Goal: Information Seeking & Learning: Learn about a topic

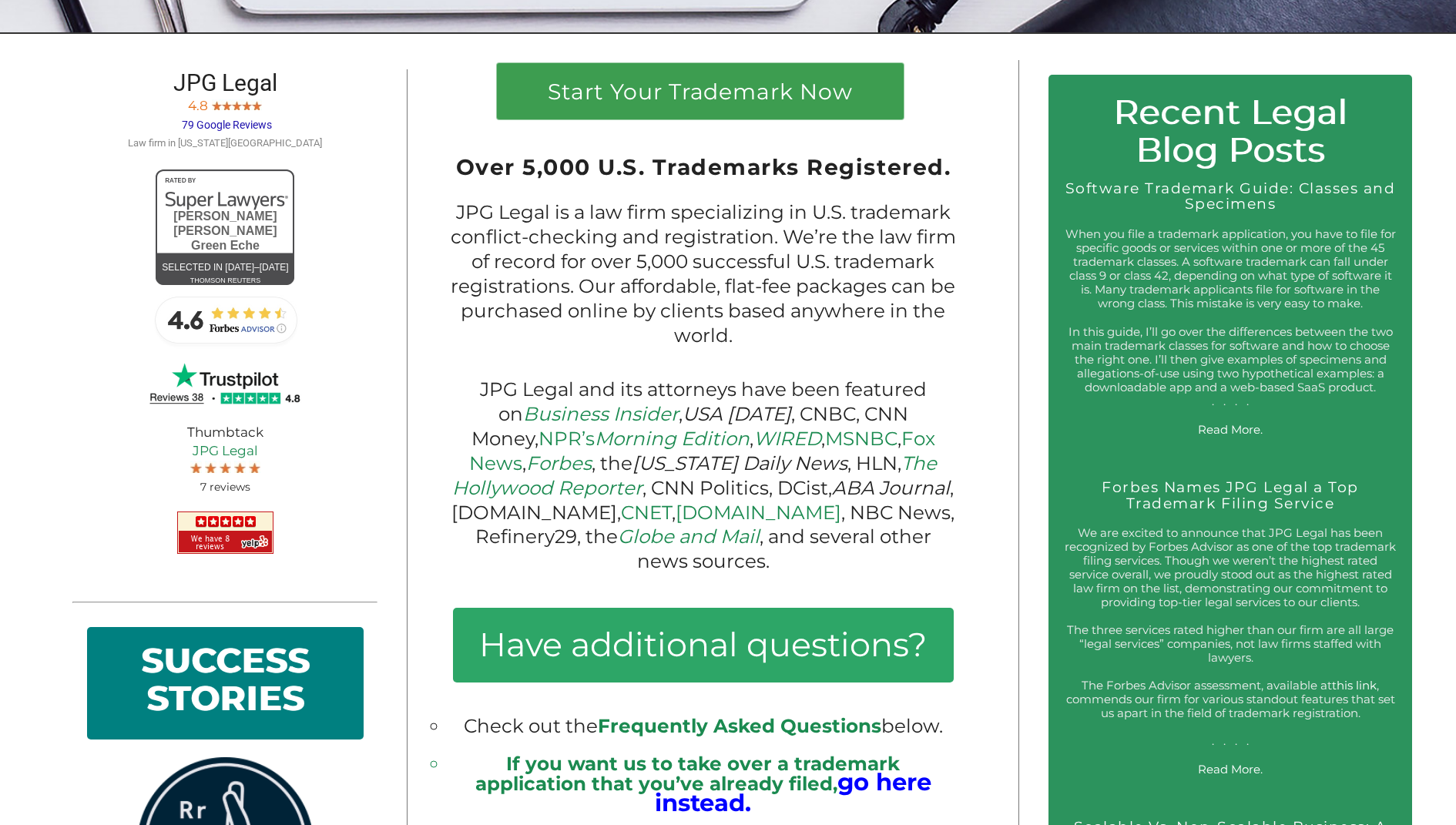
click at [118, 408] on div at bounding box center [225, 386] width 305 height 53
click at [225, 330] on img at bounding box center [225, 319] width 154 height 62
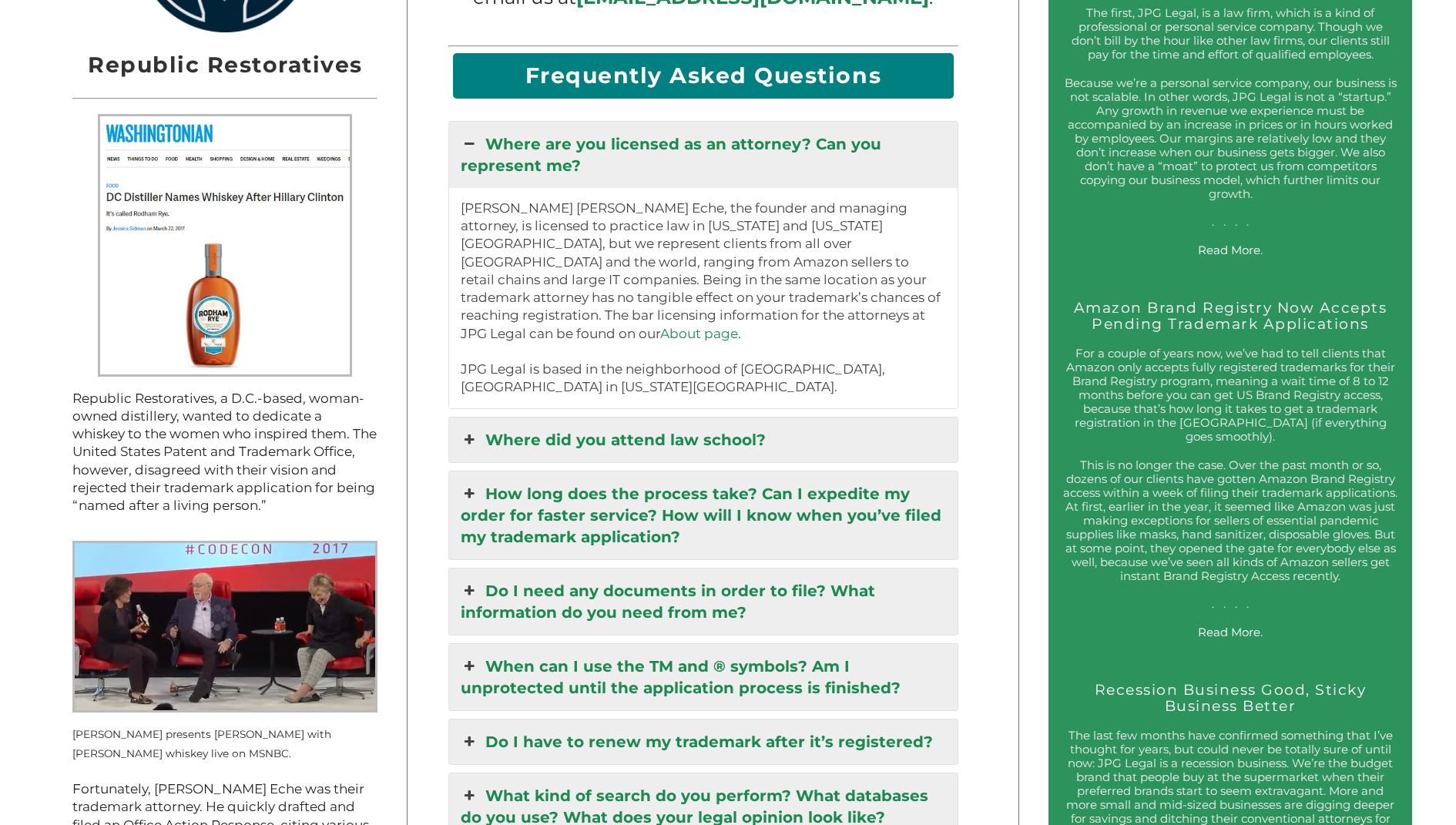
scroll to position [1747, 0]
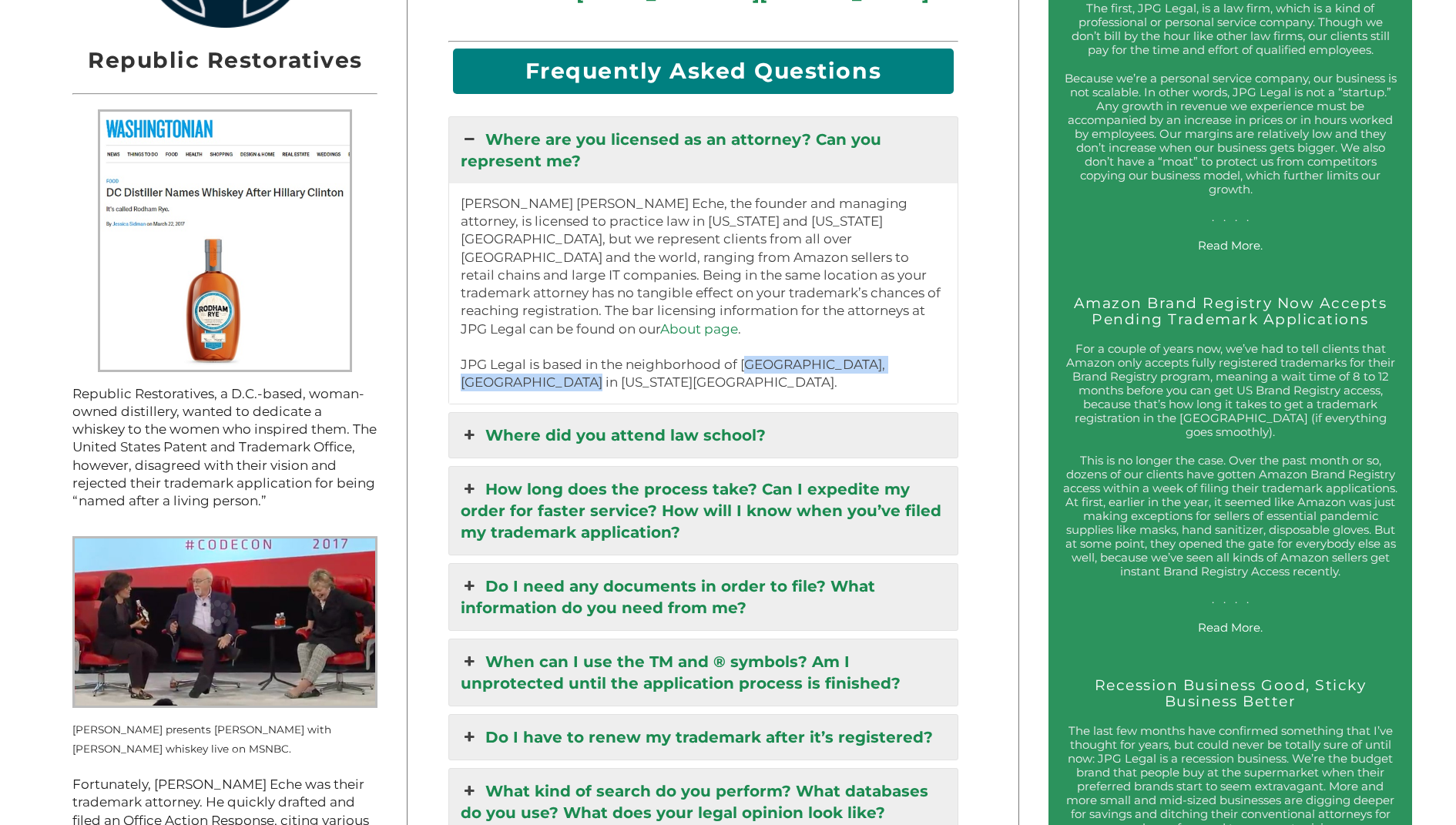
drag, startPoint x: 740, startPoint y: 341, endPoint x: 753, endPoint y: 353, distance: 17.7
click at [753, 353] on p "[PERSON_NAME] [PERSON_NAME] Eche, the founder and managing attorney, is license…" at bounding box center [703, 294] width 485 height 198
copy p "Gowanus, [GEOGRAPHIC_DATA] in [US_STATE][GEOGRAPHIC_DATA]."
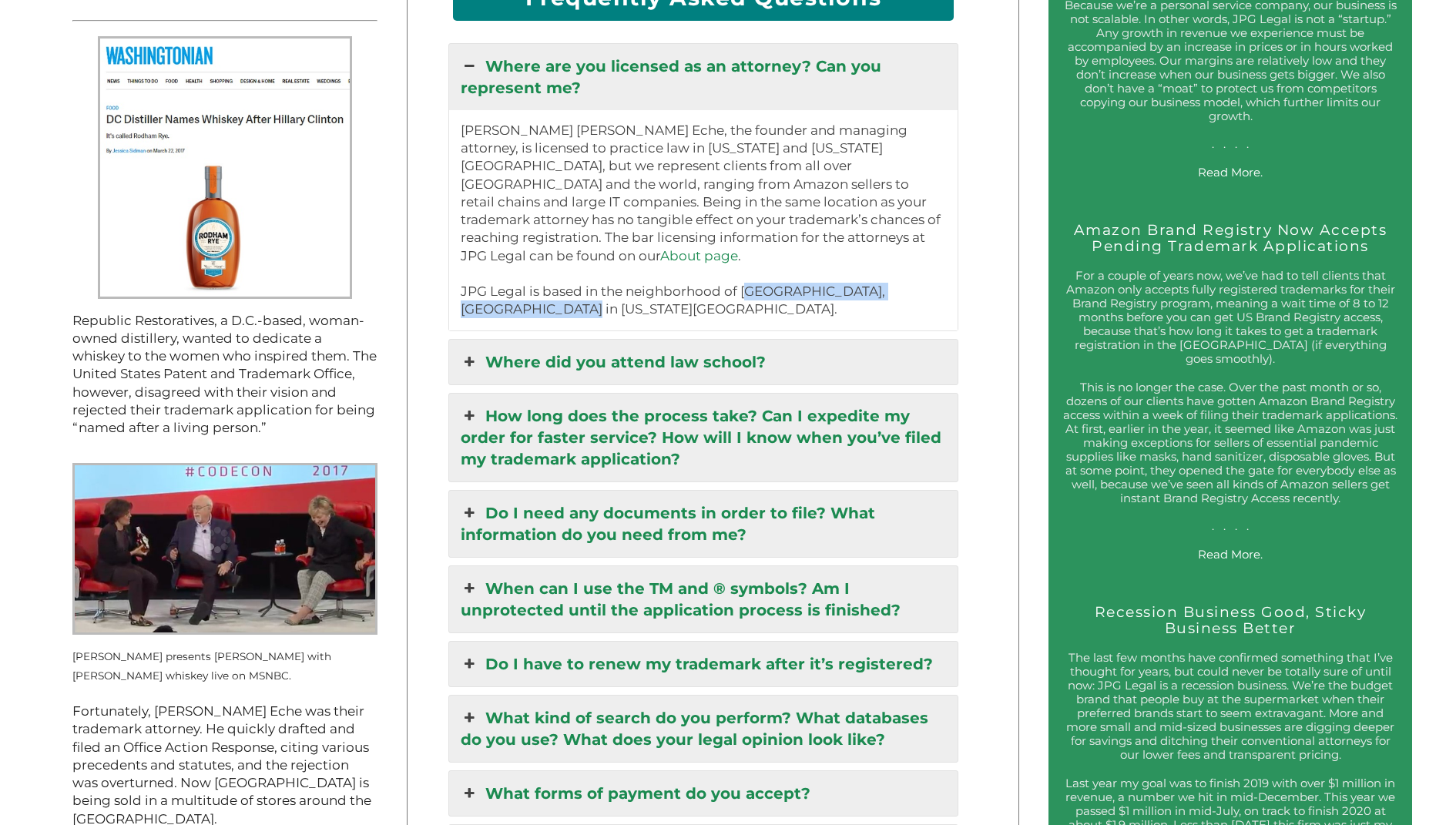
scroll to position [1867, 0]
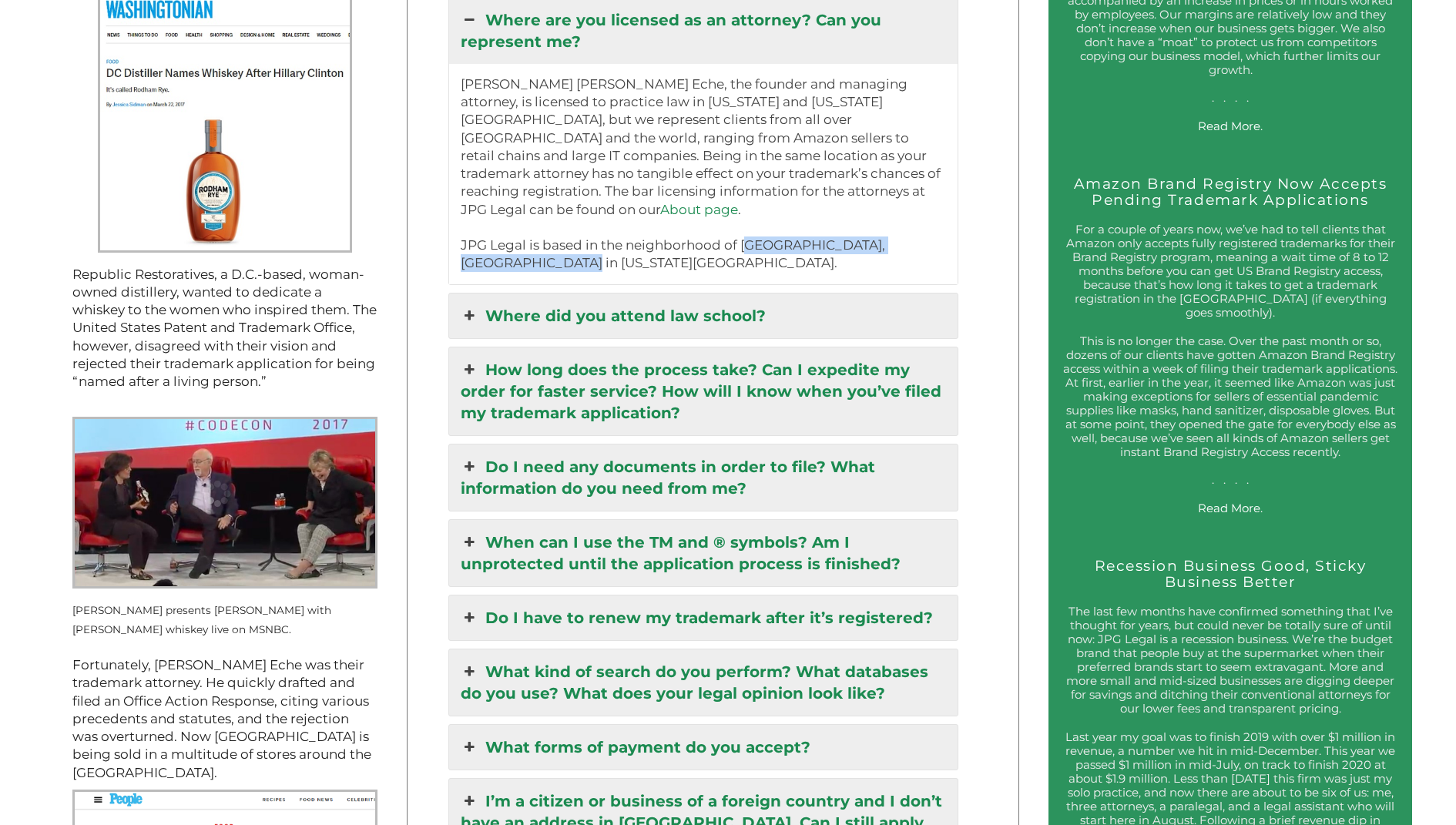
click at [782, 595] on link "Do I have to renew my trademark after it’s registered?" at bounding box center [703, 618] width 508 height 44
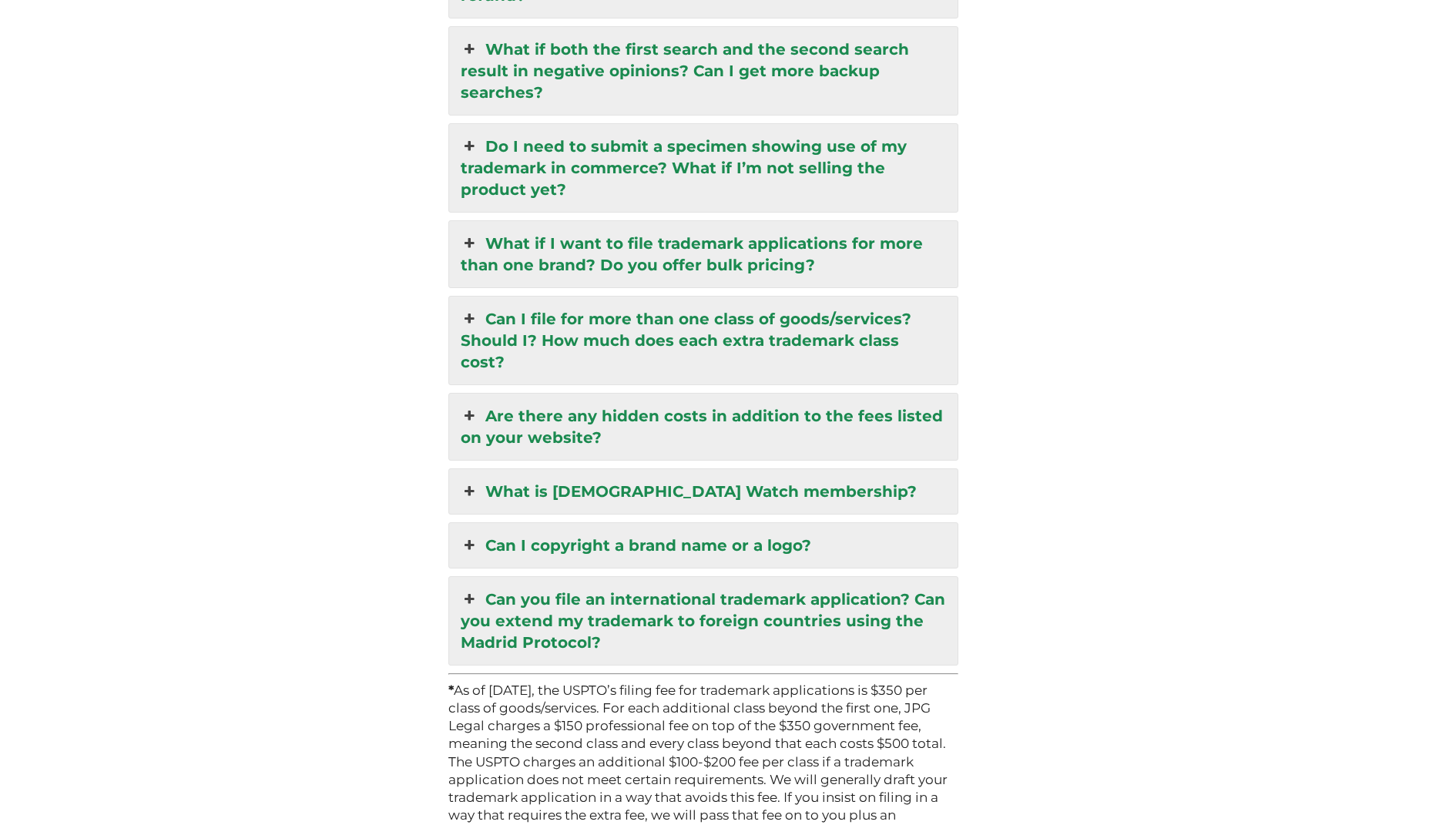
click at [781, 394] on link "Are there any hidden costs in addition to the fees listed on your website?" at bounding box center [703, 426] width 508 height 66
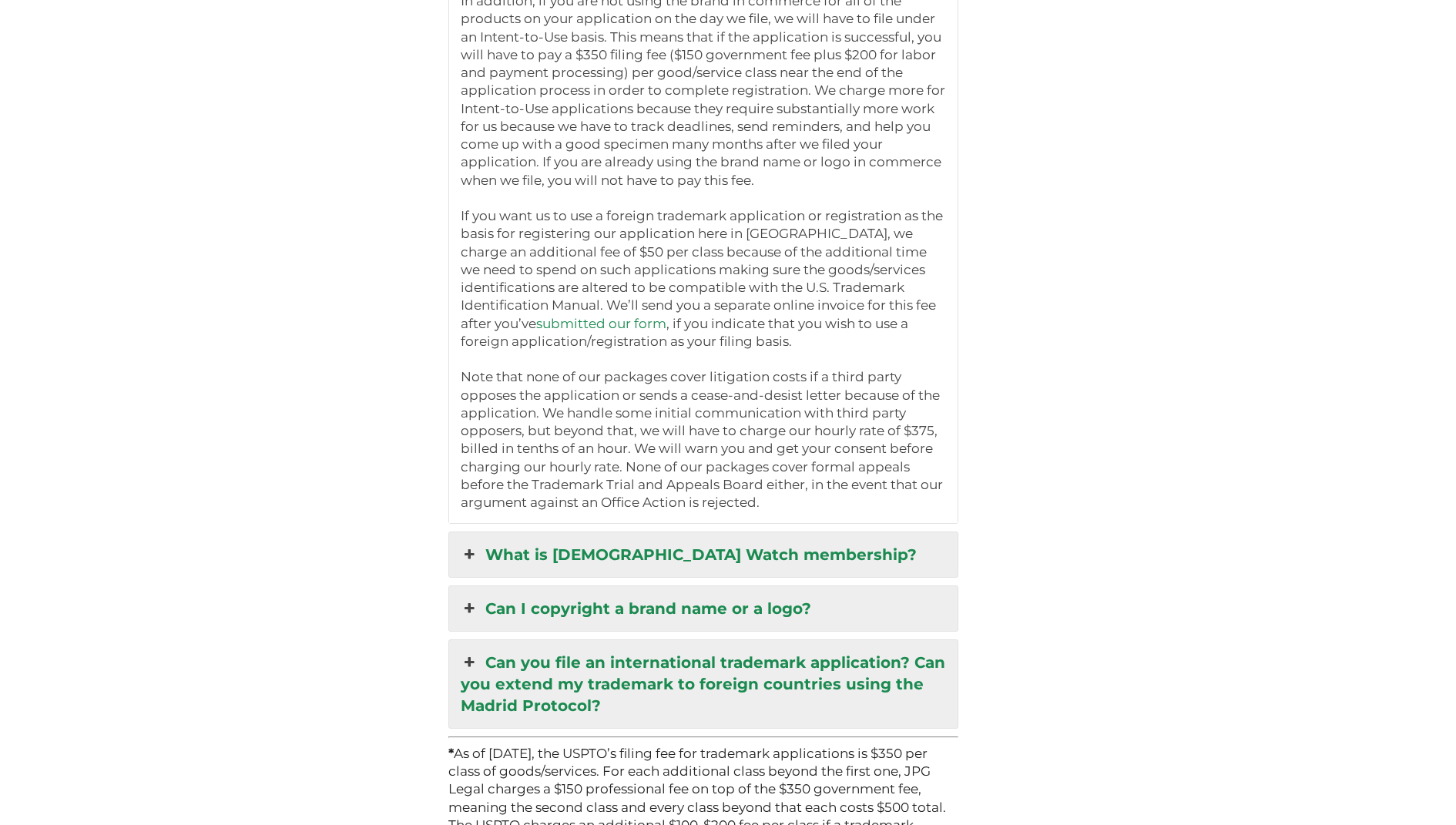
scroll to position [4461, 0]
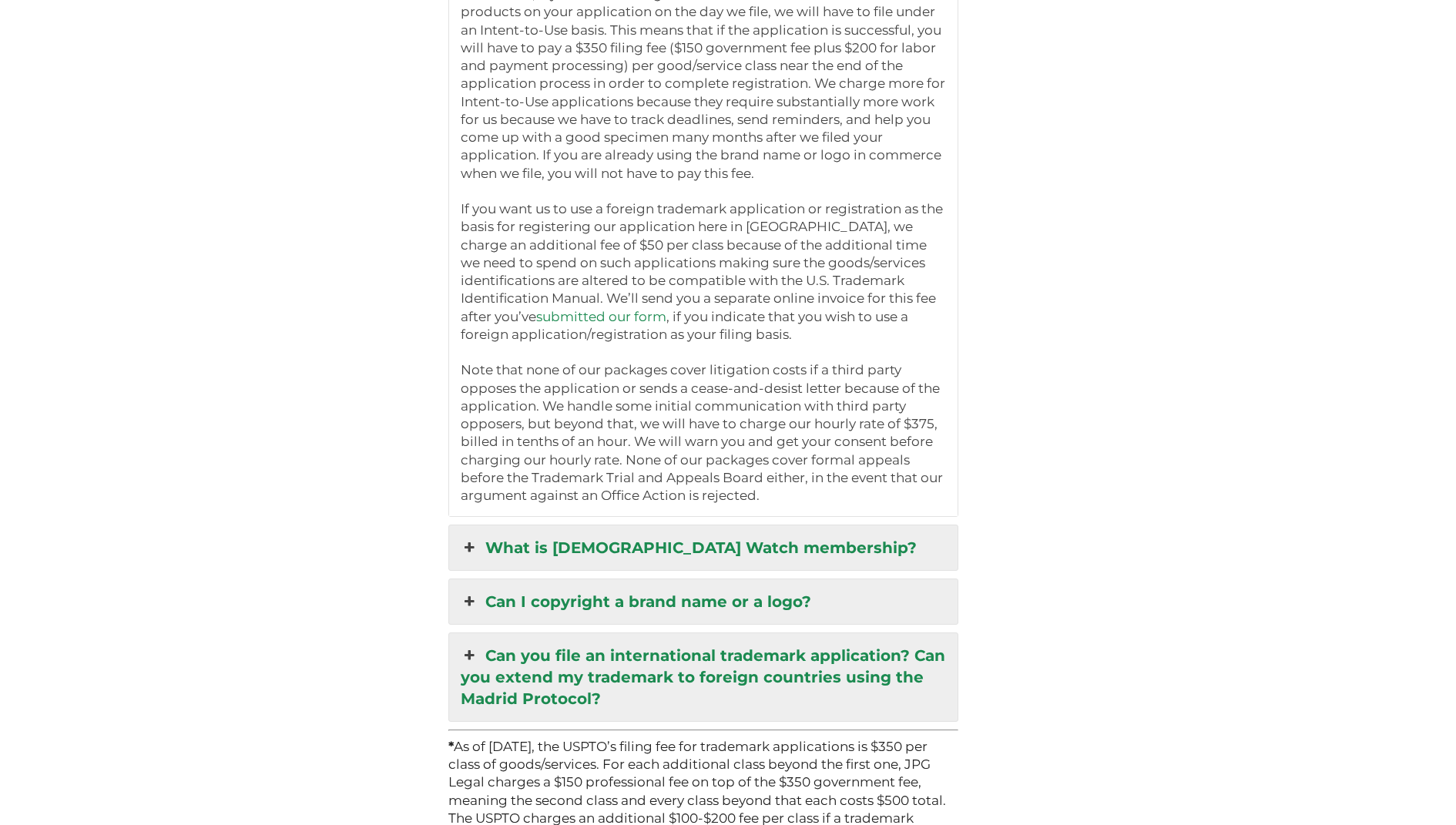
click at [876, 526] on link "What is [DEMOGRAPHIC_DATA] Watch membership?" at bounding box center [703, 548] width 508 height 44
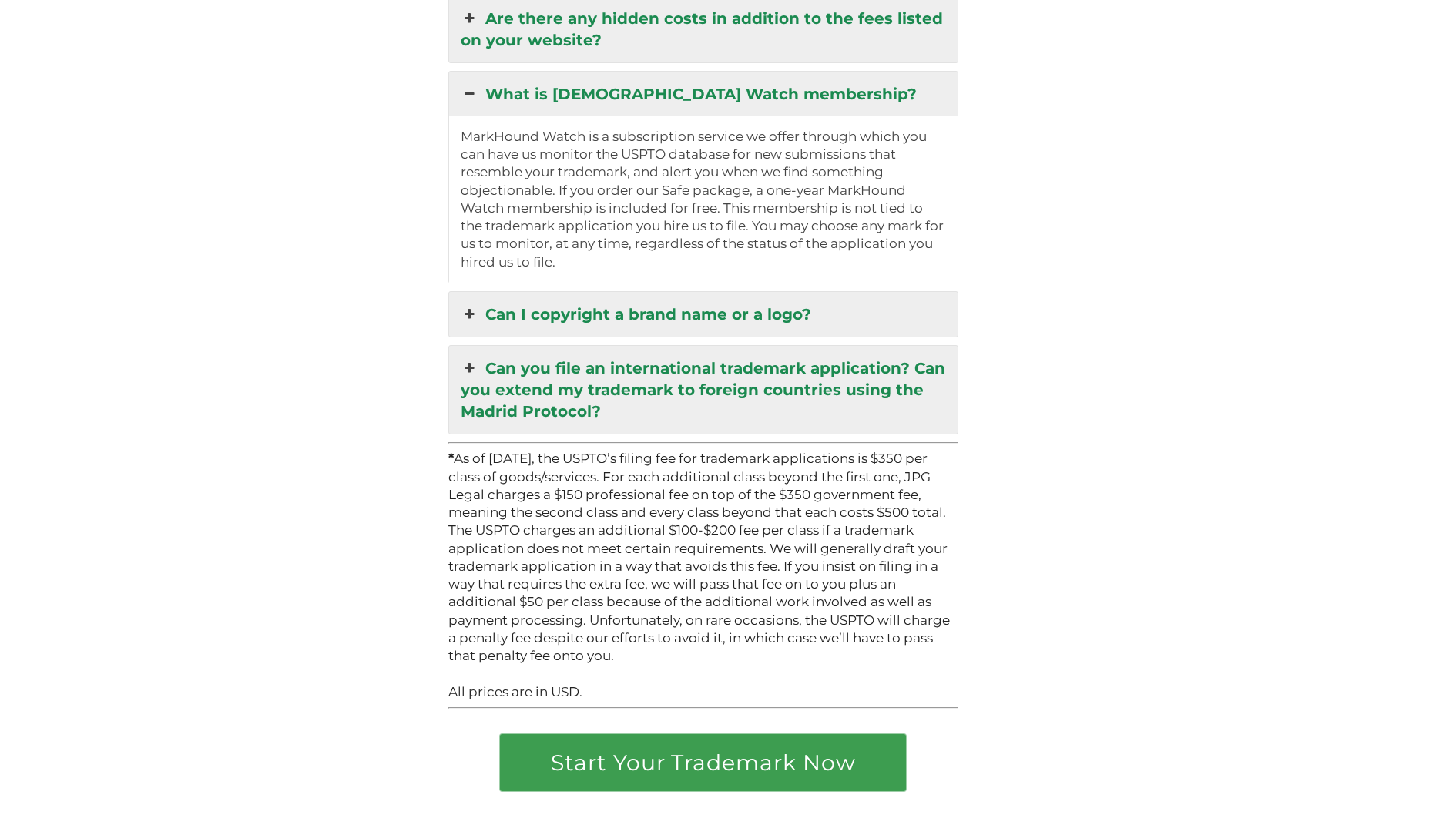
scroll to position [4068, 0]
click at [836, 72] on link "What is [DEMOGRAPHIC_DATA] Watch membership?" at bounding box center [703, 94] width 508 height 44
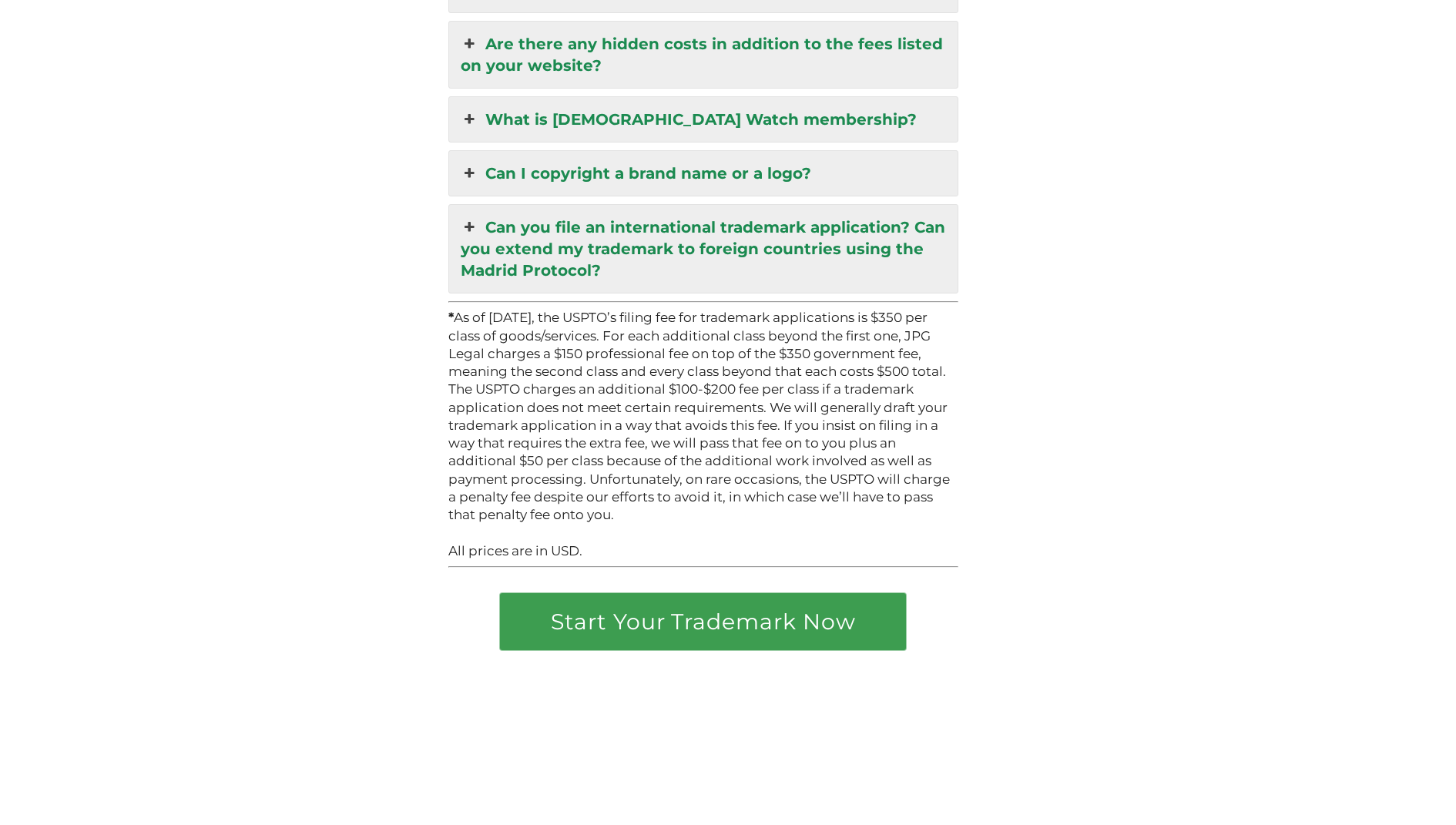
scroll to position [3976, 0]
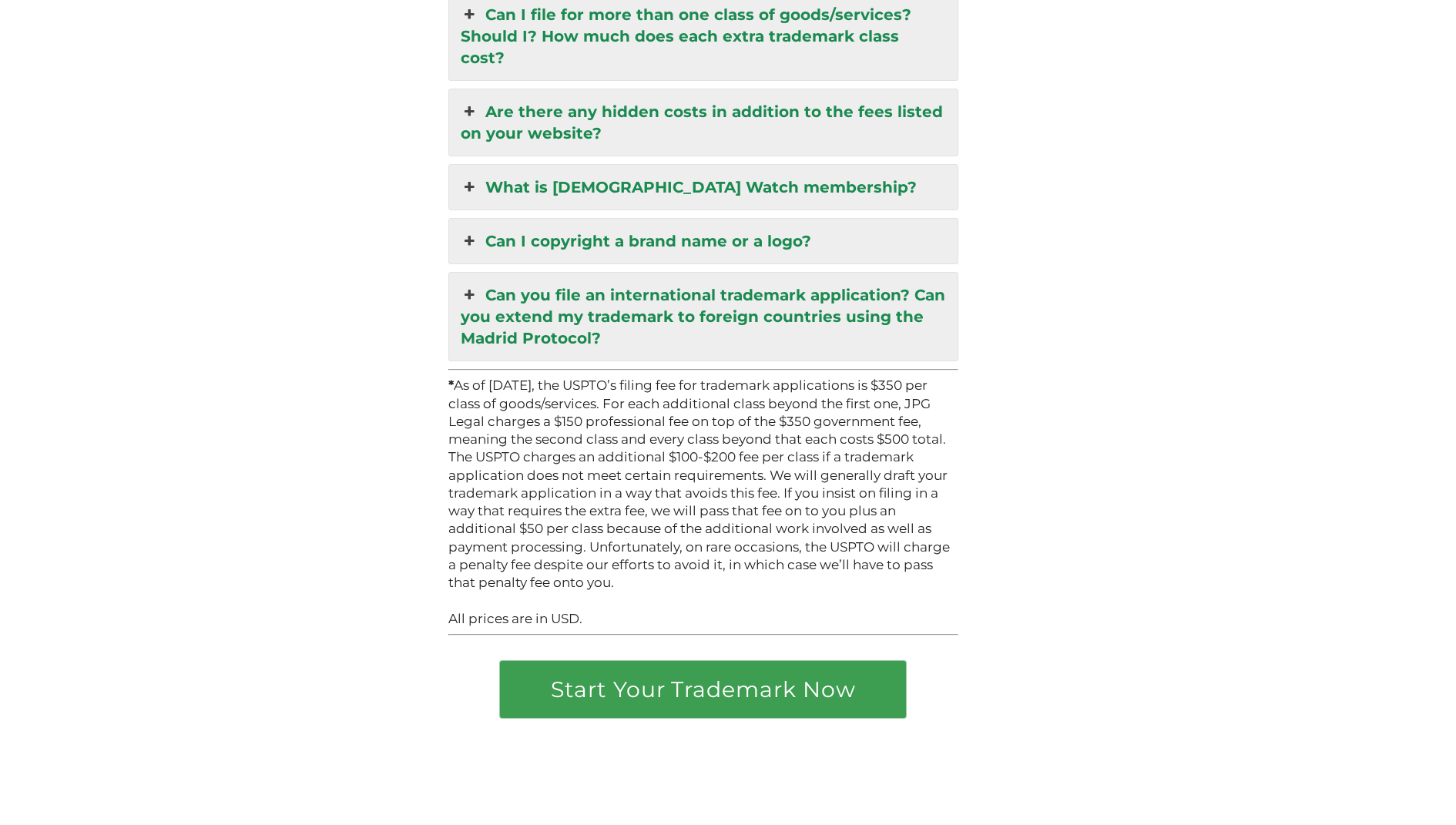
click at [618, 273] on link "Can you file an international trademark application? Can you extend my trademar…" at bounding box center [703, 317] width 508 height 88
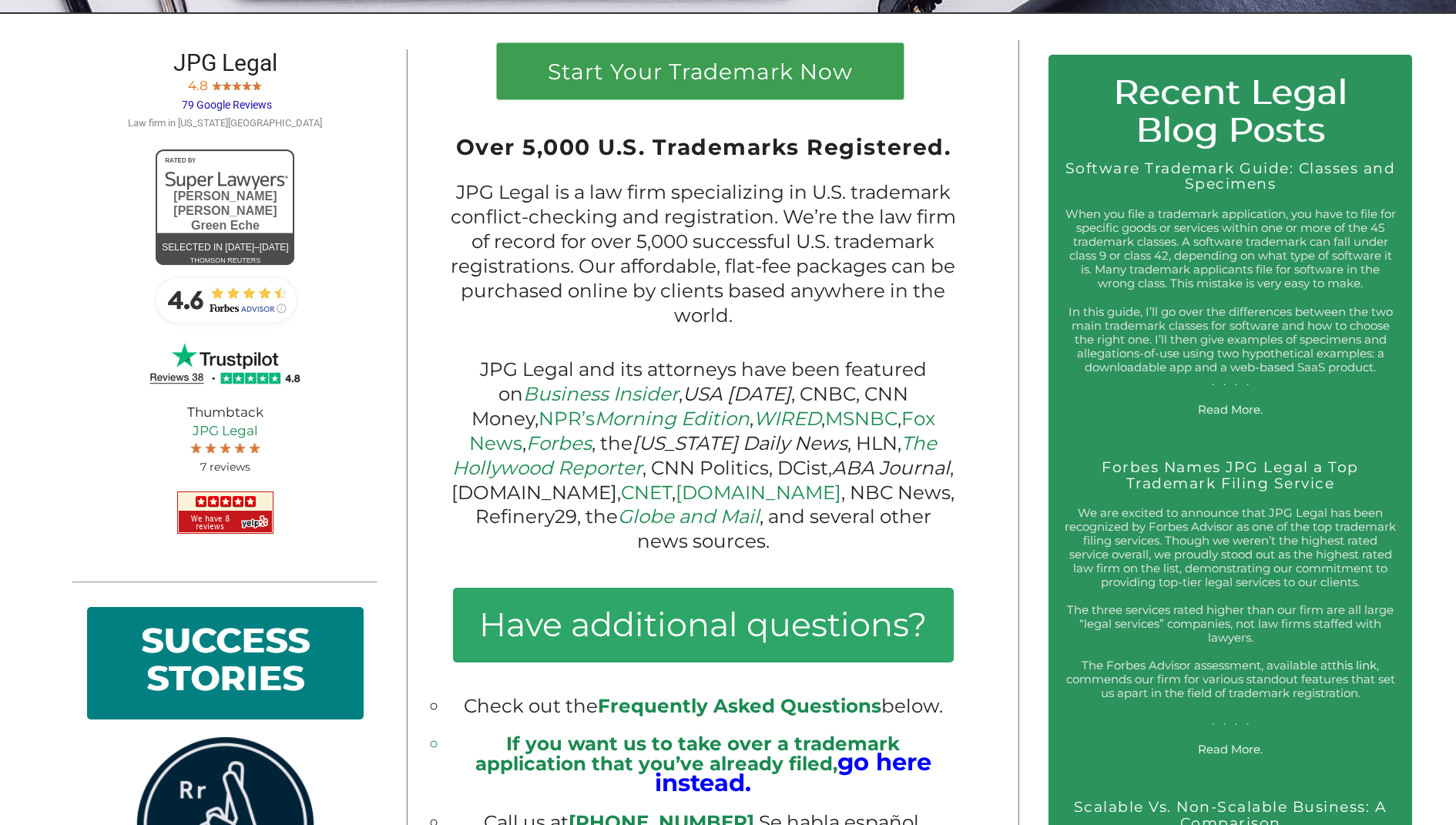
scroll to position [884, 0]
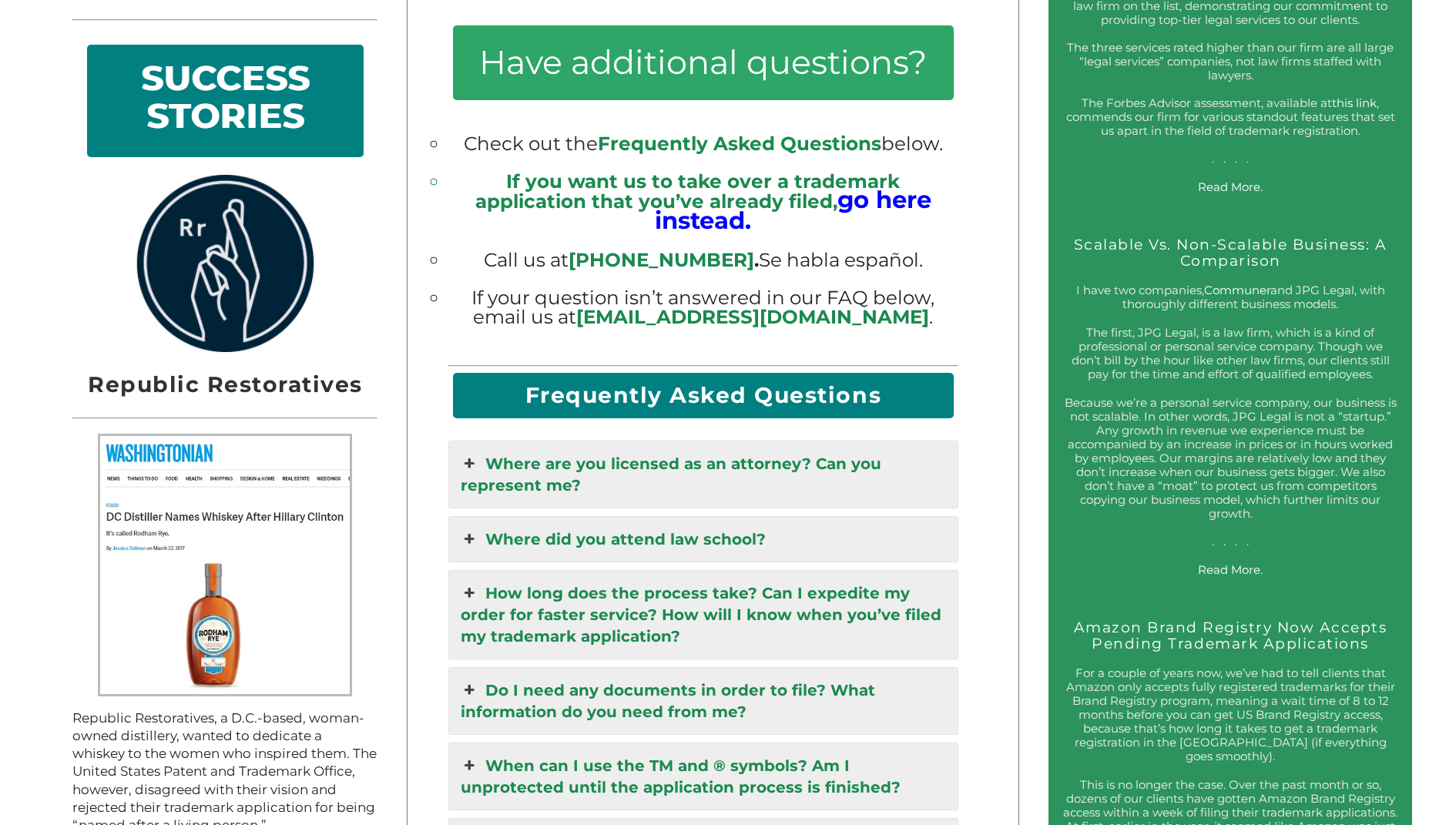
click at [389, 453] on div "JPG Legal 4.8 79 Google Reviews Law firm in [US_STATE][GEOGRAPHIC_DATA] [PERSON…" at bounding box center [226, 543] width 364 height 2113
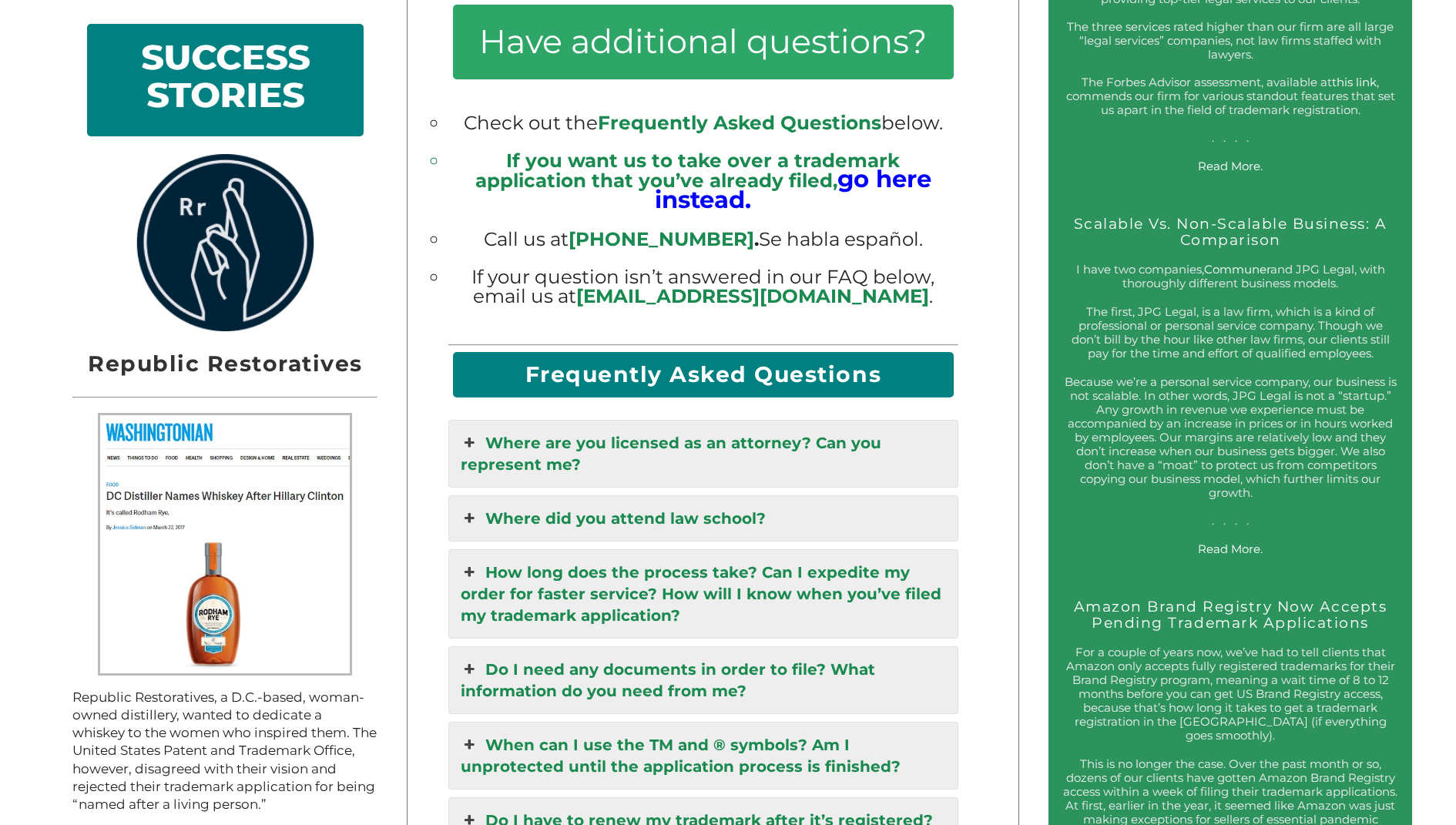
click at [479, 496] on link "Where did you attend law school?" at bounding box center [703, 518] width 508 height 44
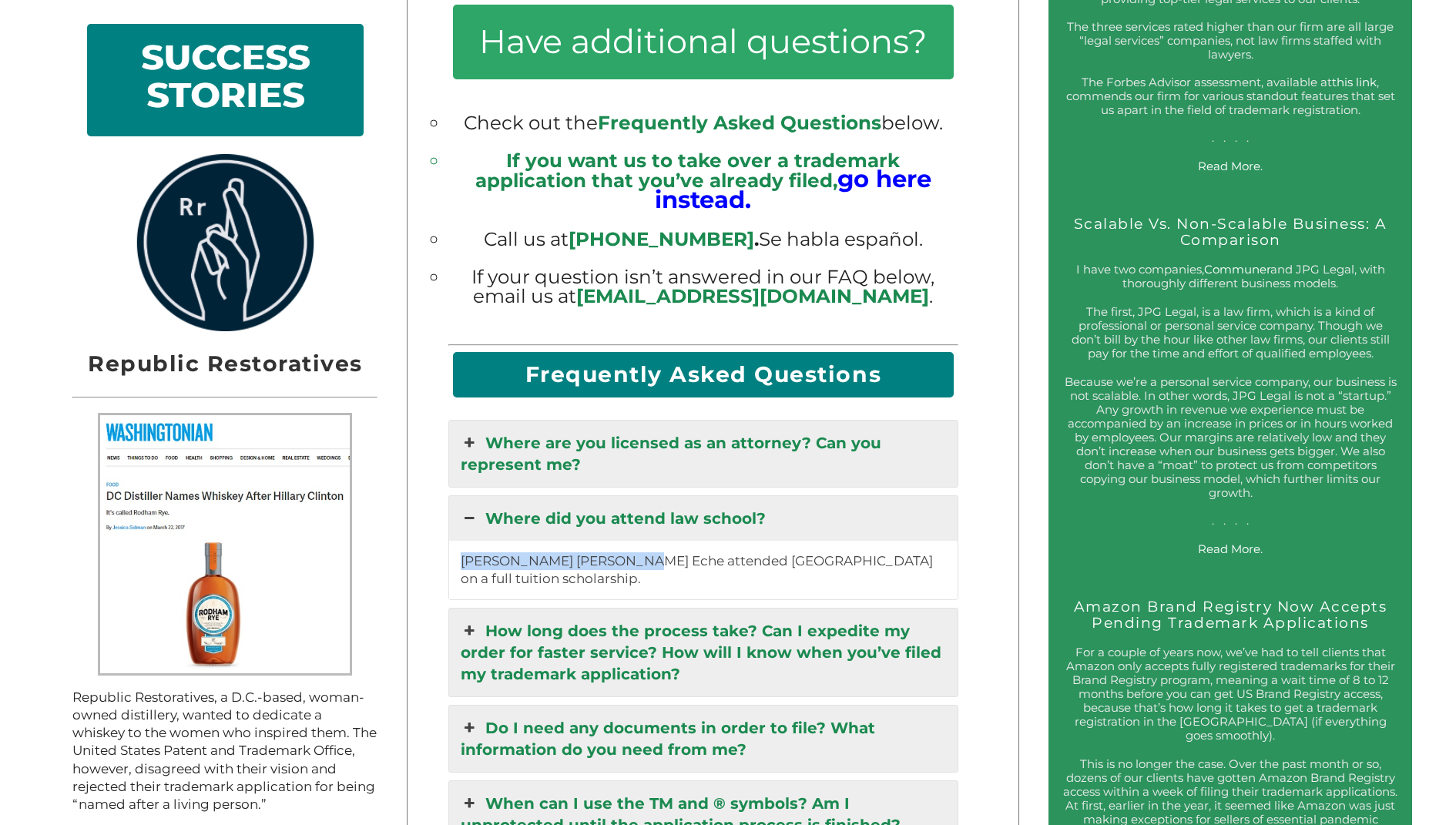
drag, startPoint x: 462, startPoint y: 535, endPoint x: 629, endPoint y: 534, distance: 167.0
click at [629, 541] on div "[PERSON_NAME] [PERSON_NAME] Eche attended [GEOGRAPHIC_DATA] on a full tuition s…" at bounding box center [703, 571] width 508 height 59
copy p "[PERSON_NAME] [PERSON_NAME] Eche"
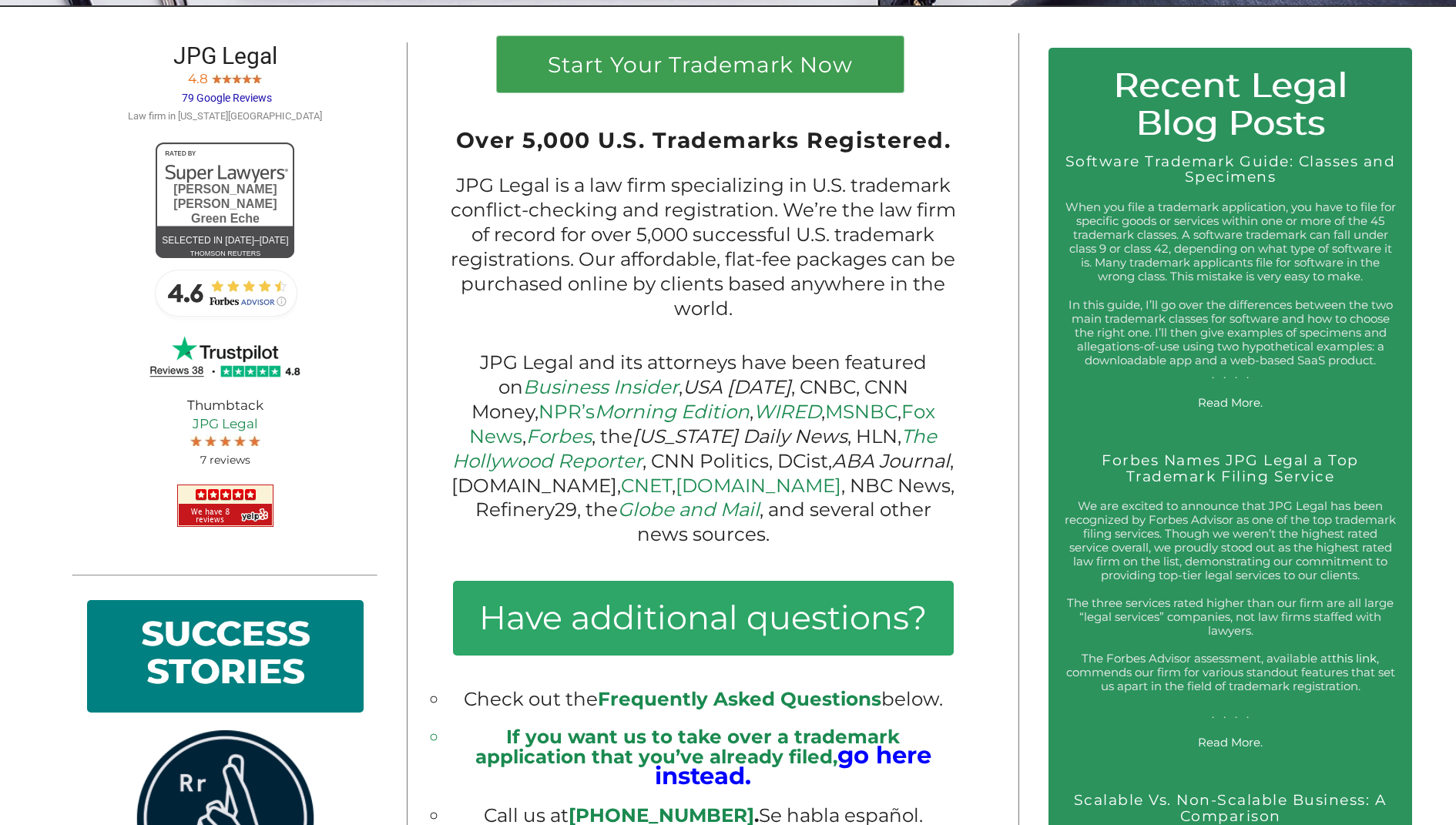
scroll to position [1112, 0]
